Goal: Transaction & Acquisition: Purchase product/service

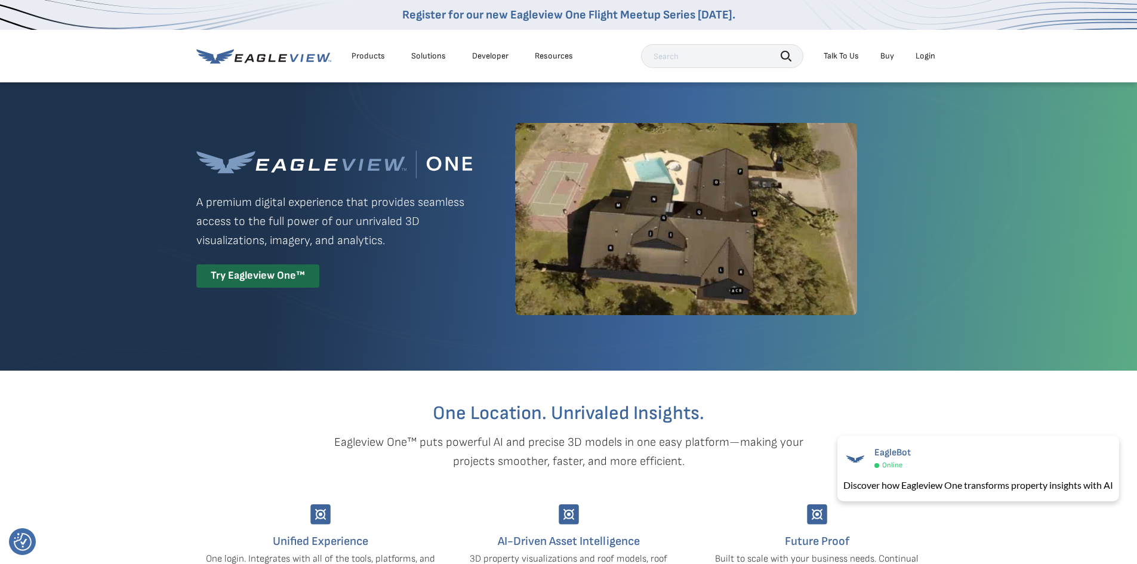
click at [923, 55] on div "Login" at bounding box center [925, 56] width 20 height 11
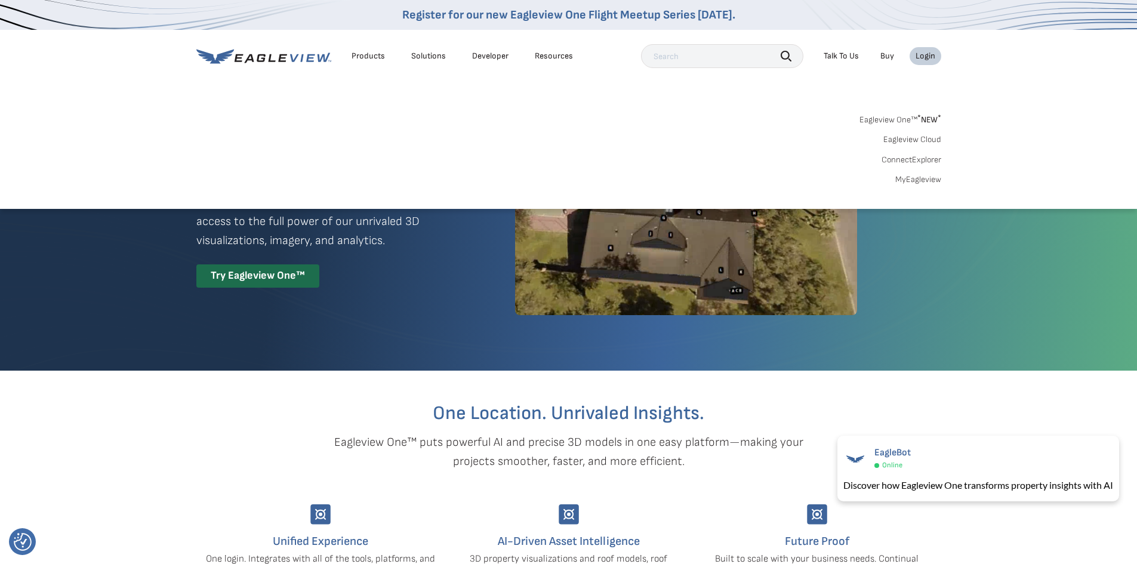
click at [917, 178] on link "MyEagleview" at bounding box center [918, 179] width 46 height 11
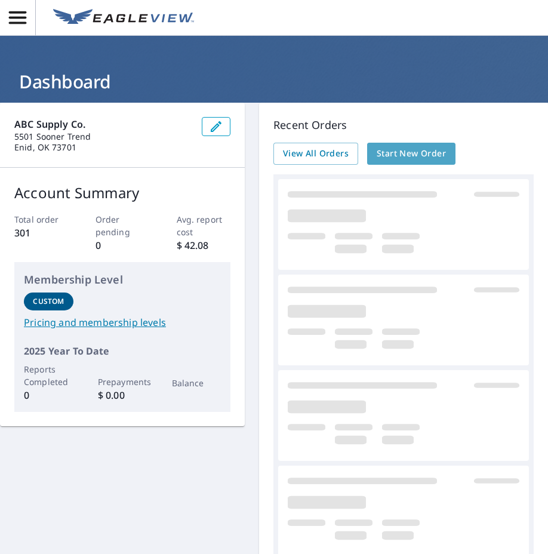
click at [397, 158] on span "Start New Order" at bounding box center [411, 153] width 69 height 15
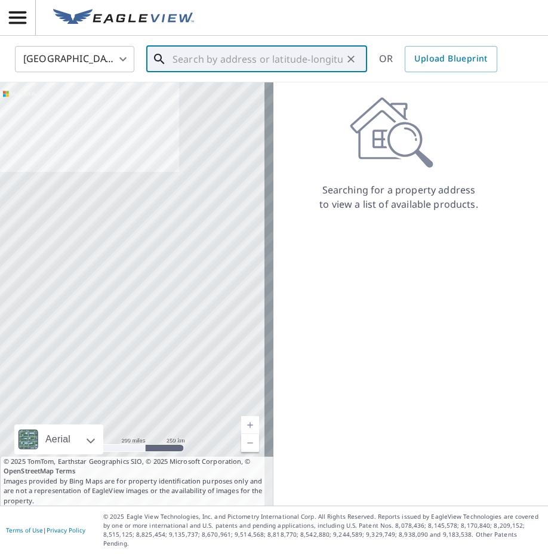
click at [234, 53] on input "text" at bounding box center [257, 58] width 170 height 33
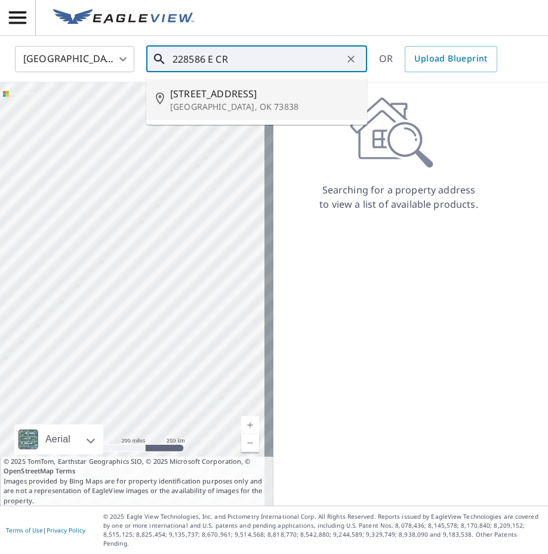
click at [237, 88] on span "228586 E County Road 48" at bounding box center [263, 94] width 187 height 14
type input "228586 E County Road 48 Chester, OK 73838"
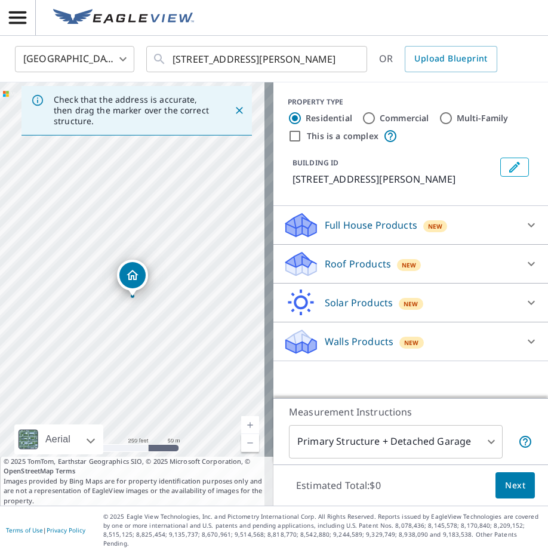
click at [341, 191] on div "BUILDING ID 228586 E County Road 48, Chester, OK, 73838" at bounding box center [411, 172] width 246 height 38
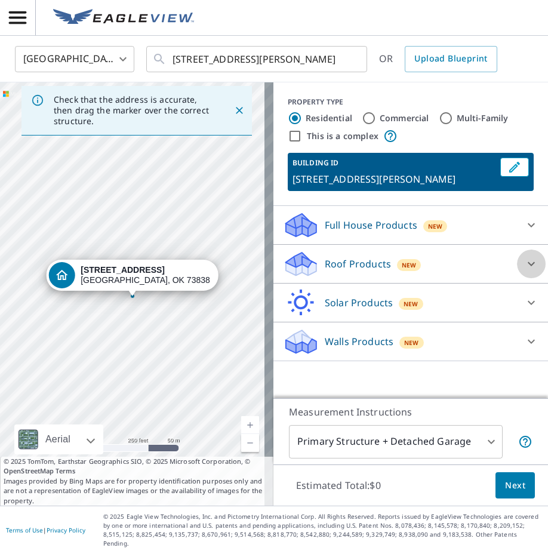
click at [524, 271] on icon at bounding box center [531, 264] width 14 height 14
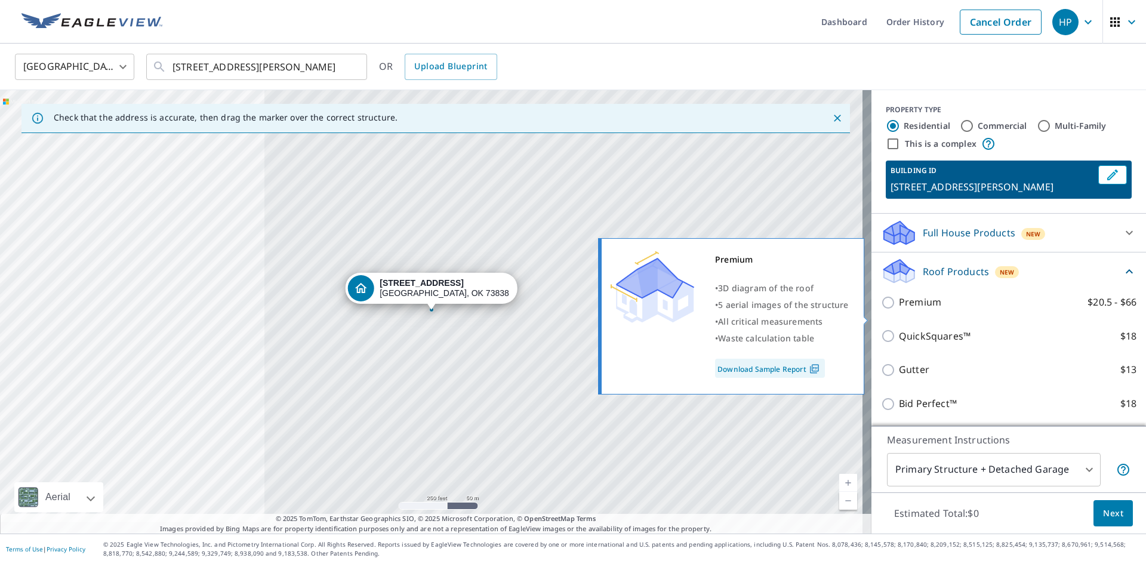
click at [547, 310] on input "Premium $20.5 - $66" at bounding box center [890, 302] width 18 height 14
checkbox input "true"
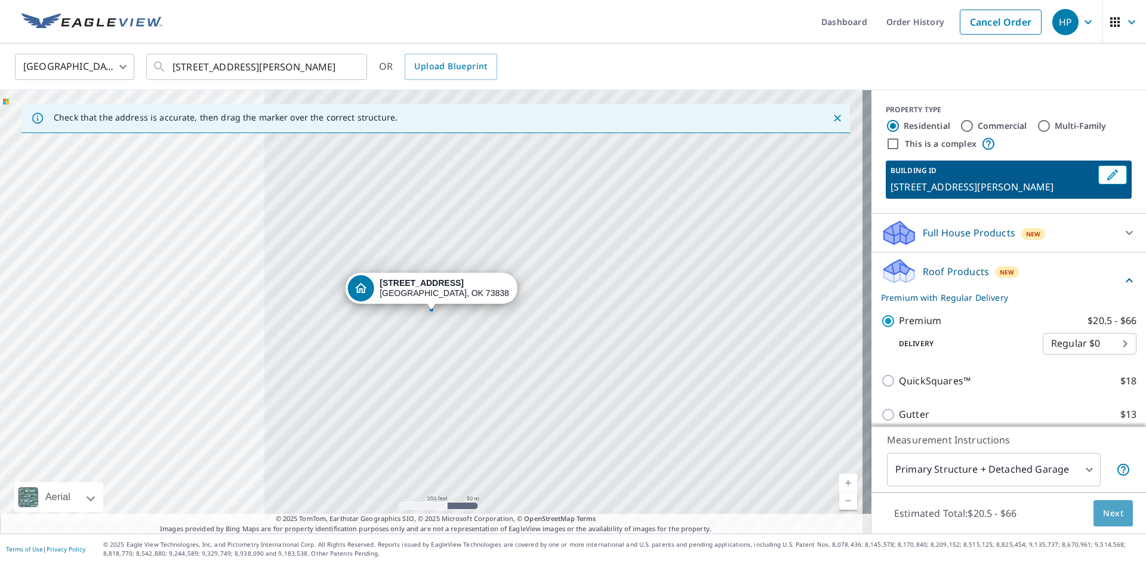
click at [547, 516] on span "Next" at bounding box center [1113, 513] width 20 height 15
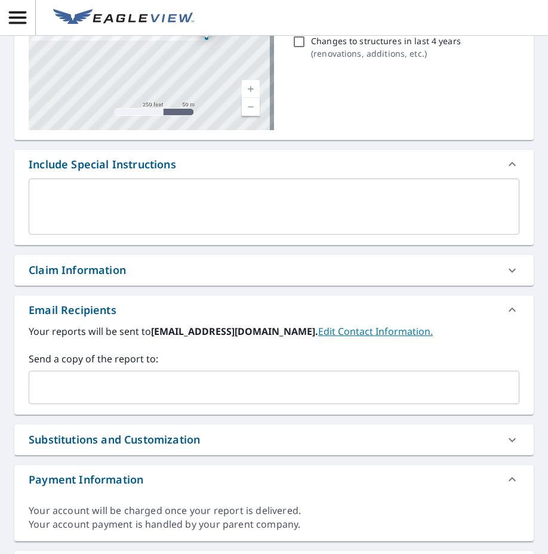
scroll to position [179, 0]
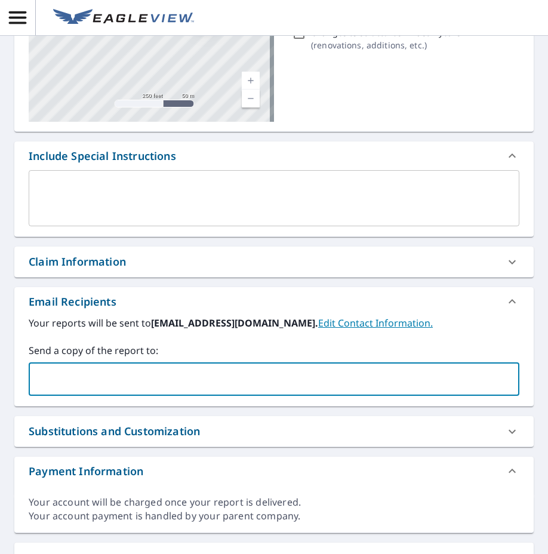
click at [196, 377] on input "text" at bounding box center [265, 379] width 462 height 23
paste input "mooresroof4u@yahoo.com"
type input "mooresroof4u@yahoo.com"
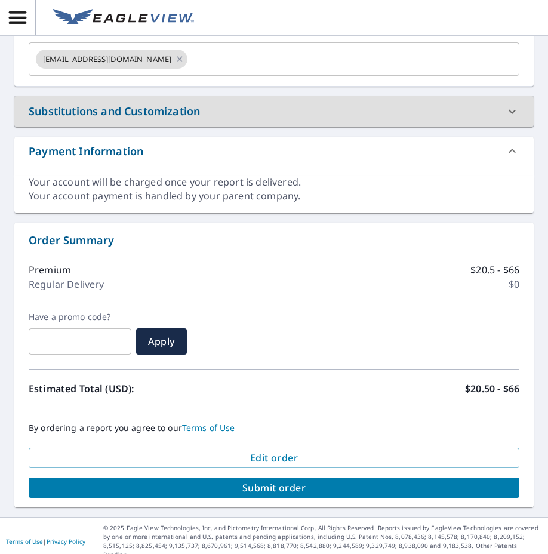
scroll to position [501, 0]
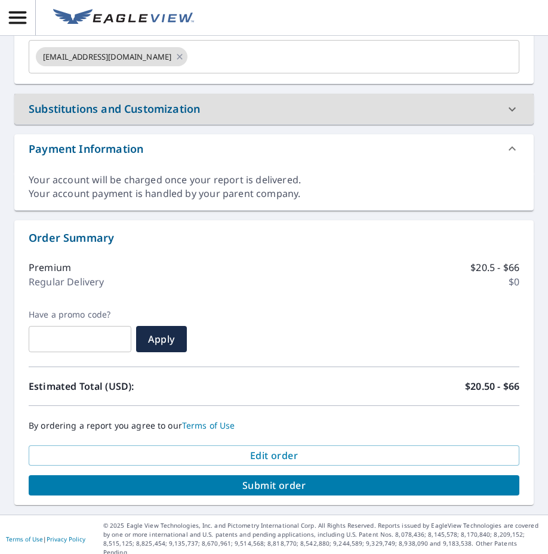
click at [293, 487] on span "Submit order" at bounding box center [273, 485] width 471 height 13
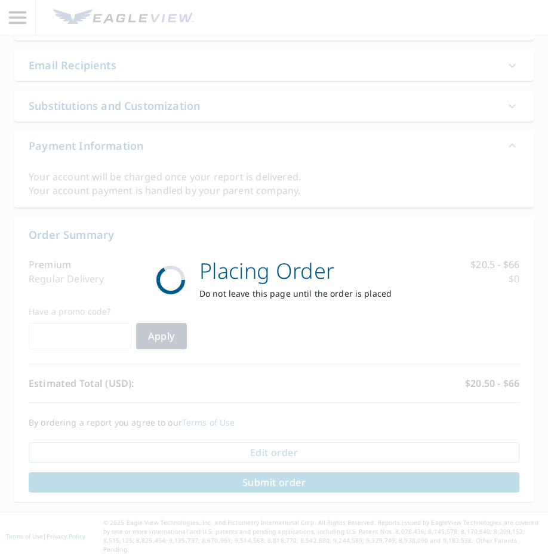
scroll to position [413, 0]
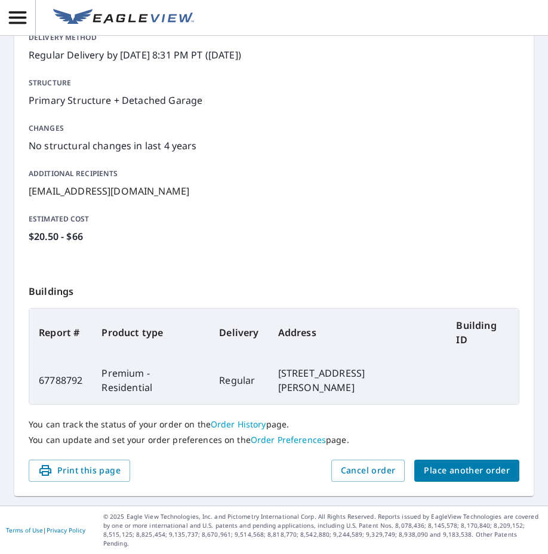
scroll to position [182, 0]
